Goal: Information Seeking & Learning: Learn about a topic

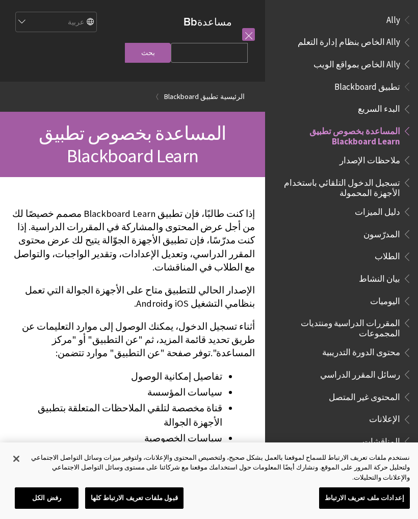
scroll to position [106, 0]
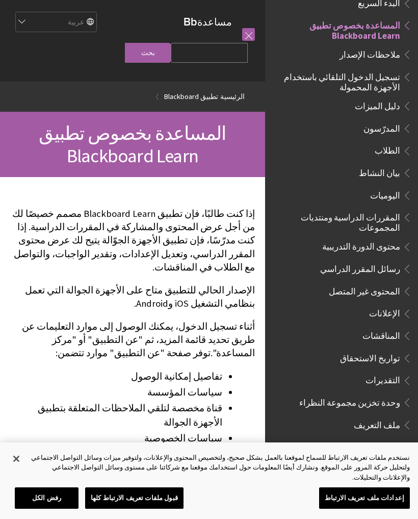
click at [238, 161] on h1 "المساعدة بخصوص تطبيق Blackboard Learn" at bounding box center [132, 144] width 245 height 45
click at [240, 202] on div "إذا كنت طالبًا، فإن تطبيق Blackboard Learn مصمم خصيصًا لك من أجل عرض المحتوى وا…" at bounding box center [132, 389] width 245 height 384
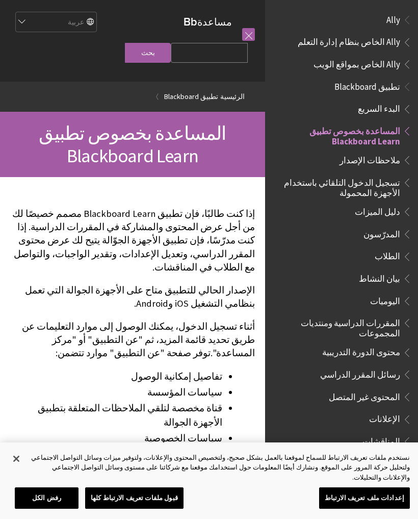
scroll to position [106, 0]
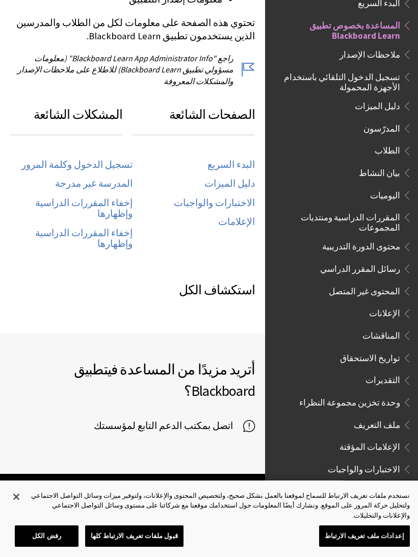
scroll to position [476, 0]
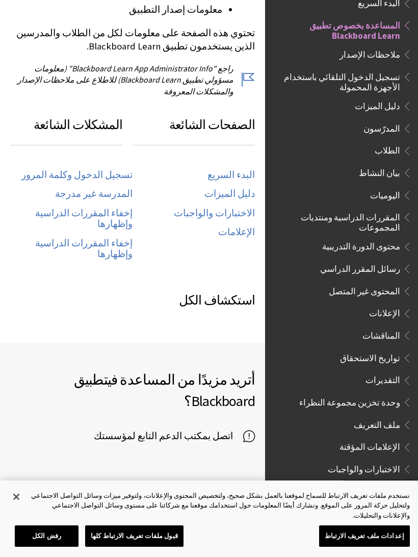
click at [68, 169] on link "تسجيل الدخول وكلمة المرور" at bounding box center [76, 175] width 111 height 12
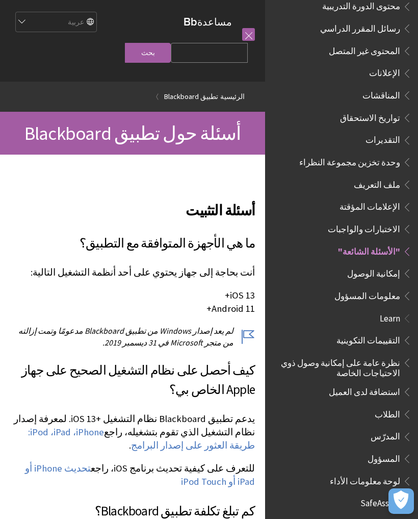
click at [232, 441] on link "iPhone، ‏iPad، ‏iPod: طريقة العثور على إصدار البرامج" at bounding box center [141, 439] width 227 height 26
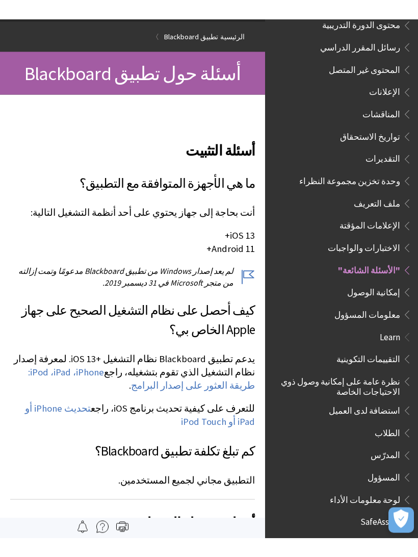
scroll to position [80, 0]
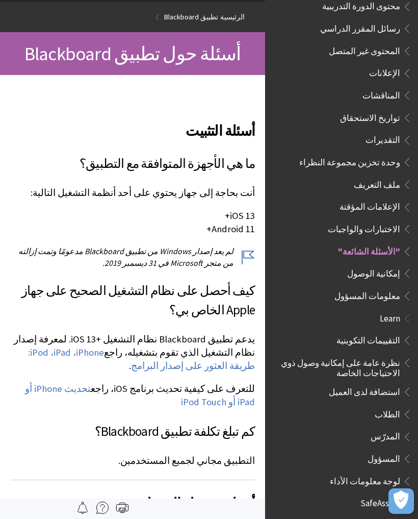
click at [82, 354] on link "iPhone، ‏iPad، ‏iPod: طريقة العثور على إصدار البرامج" at bounding box center [141, 359] width 227 height 26
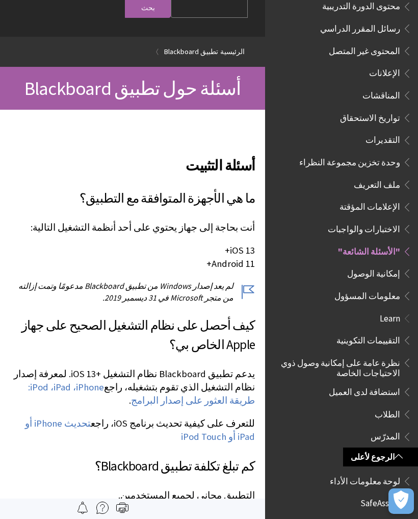
scroll to position [0, 0]
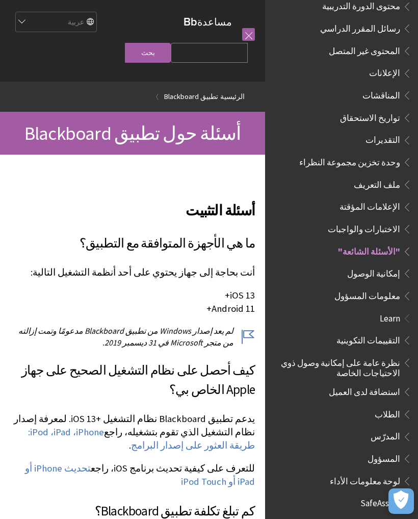
click at [85, 432] on link "iPhone، ‏iPad، ‏iPod: طريقة العثور على إصدار البرامج" at bounding box center [141, 439] width 227 height 26
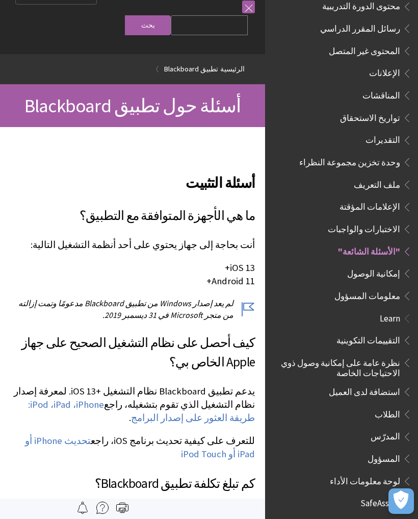
scroll to position [27, 0]
